Goal: Check status: Check status

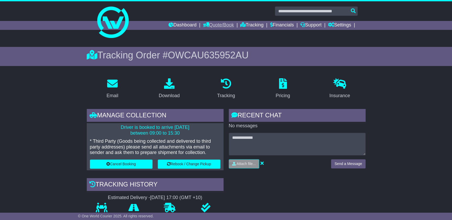
click at [222, 22] on link "Quote/Book" at bounding box center [218, 25] width 31 height 9
click at [175, 26] on link "Dashboard" at bounding box center [182, 25] width 28 height 9
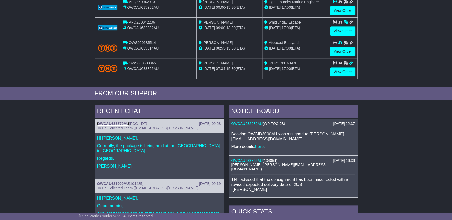
click at [122, 122] on link "OWCAU633879AU" at bounding box center [113, 124] width 32 height 4
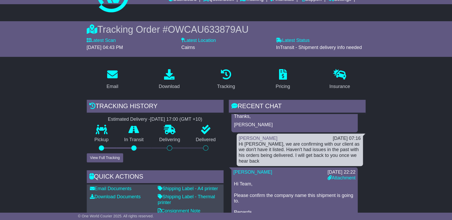
scroll to position [71, 0]
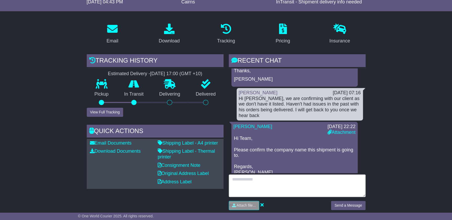
click at [292, 187] on textarea at bounding box center [297, 186] width 137 height 23
type textarea "**********"
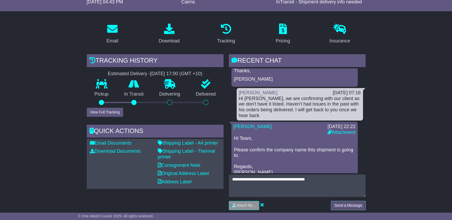
click at [345, 205] on button "Send a Message" at bounding box center [348, 205] width 34 height 9
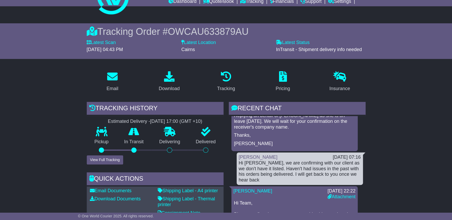
scroll to position [0, 0]
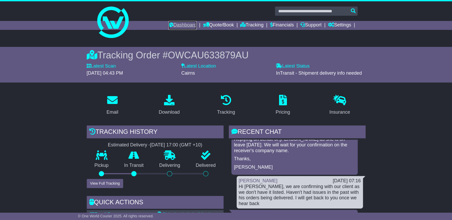
click at [177, 24] on link "Dashboard" at bounding box center [182, 25] width 28 height 9
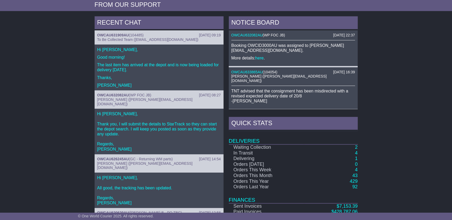
scroll to position [214, 0]
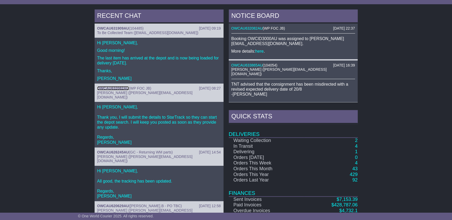
click at [110, 86] on link "OWCAU632082AU" at bounding box center [113, 88] width 32 height 4
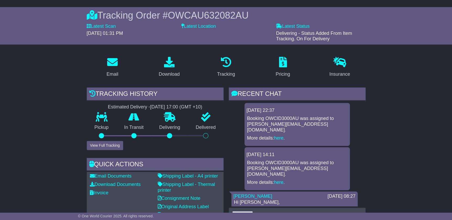
scroll to position [47, 0]
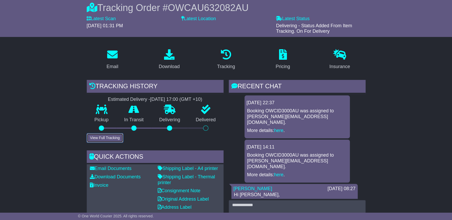
click at [115, 137] on button "View Full Tracking" at bounding box center [105, 137] width 36 height 9
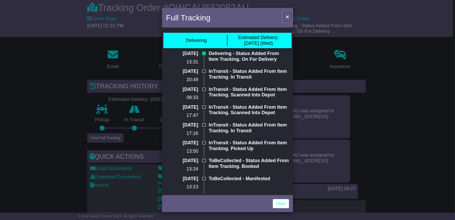
click at [288, 18] on span "×" at bounding box center [287, 17] width 3 height 6
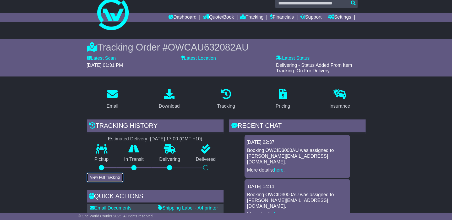
scroll to position [0, 0]
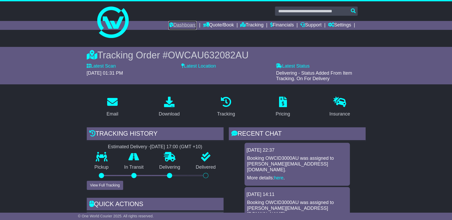
click at [177, 25] on link "Dashboard" at bounding box center [182, 25] width 28 height 9
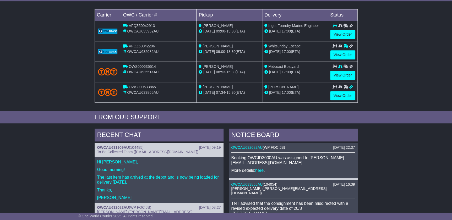
scroll to position [143, 0]
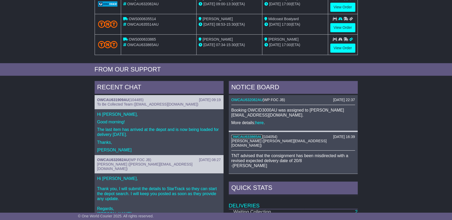
click at [254, 135] on link "OWCAU633865AU" at bounding box center [246, 137] width 31 height 4
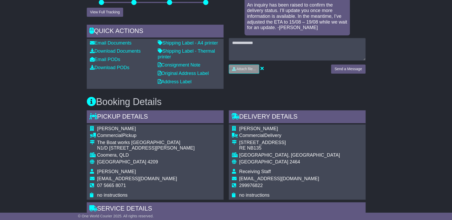
scroll to position [95, 0]
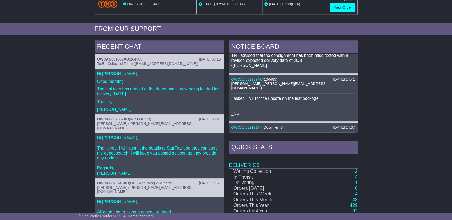
scroll to position [71, 0]
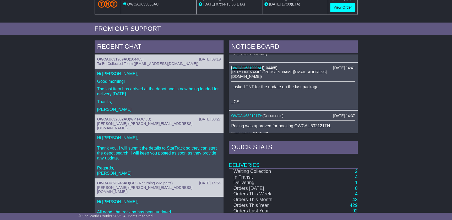
click at [254, 66] on link "OWCAU631909AU" at bounding box center [246, 68] width 31 height 4
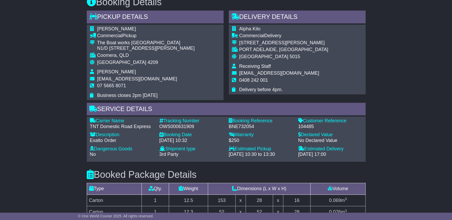
scroll to position [309, 0]
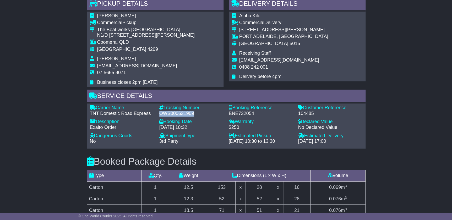
drag, startPoint x: 192, startPoint y: 130, endPoint x: 157, endPoint y: 128, distance: 34.9
click at [157, 116] on div "Tracking Number - OWS000631909" at bounding box center [191, 110] width 69 height 11
copy div "OWS000631909"
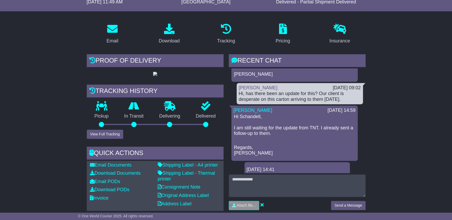
scroll to position [47, 0]
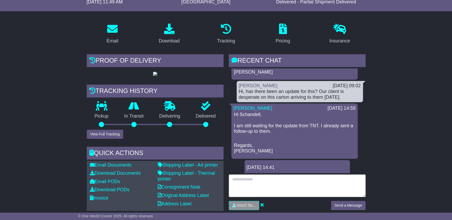
click at [319, 187] on textarea at bounding box center [297, 186] width 137 height 23
type textarea "**********"
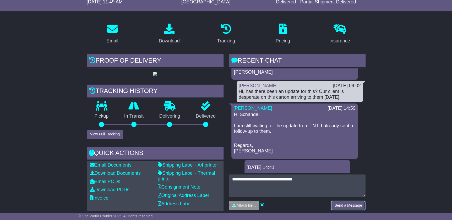
click at [339, 204] on button "Send a Message" at bounding box center [348, 205] width 34 height 9
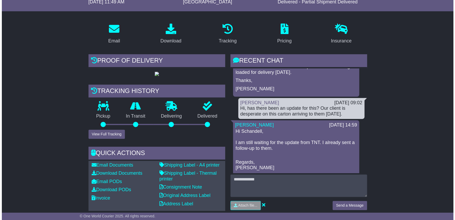
scroll to position [48, 0]
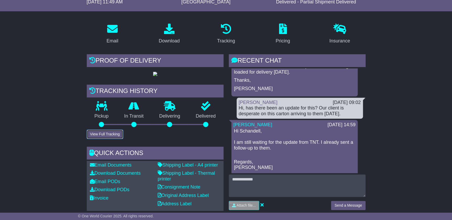
click at [101, 139] on button "View Full Tracking" at bounding box center [105, 134] width 36 height 9
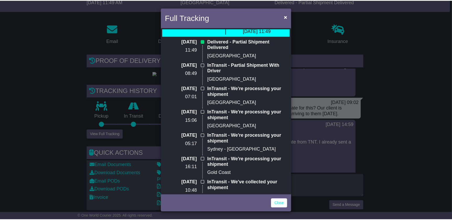
scroll to position [0, 0]
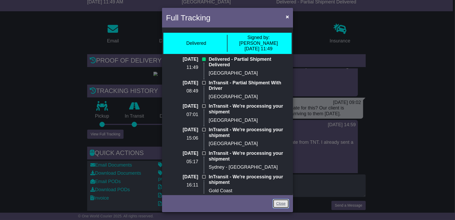
click at [286, 202] on link "Close" at bounding box center [281, 203] width 16 height 9
